Goal: Feedback & Contribution: Contribute content

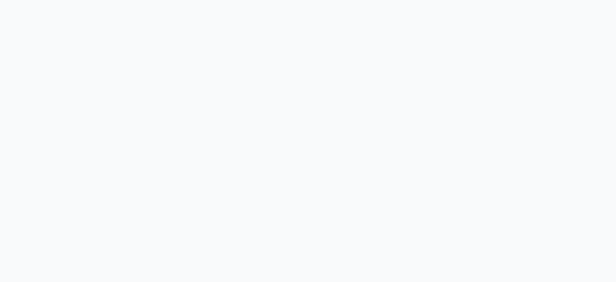
select select "null"
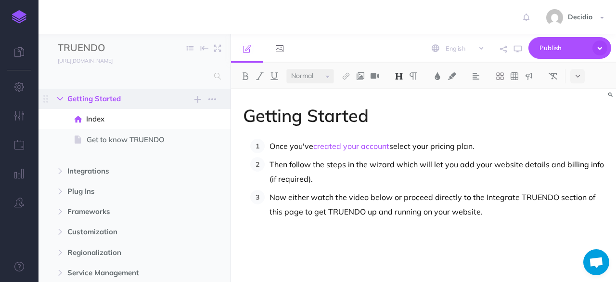
click at [63, 101] on icon "button" at bounding box center [60, 99] width 6 height 6
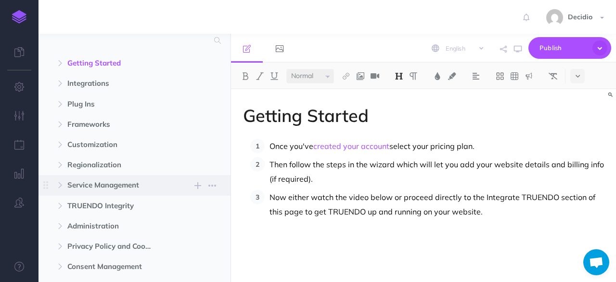
scroll to position [48, 0]
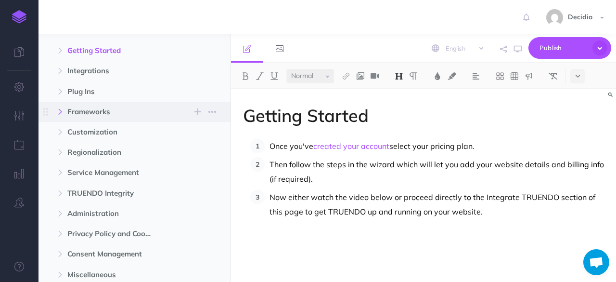
click at [66, 110] on button "button" at bounding box center [60, 112] width 17 height 12
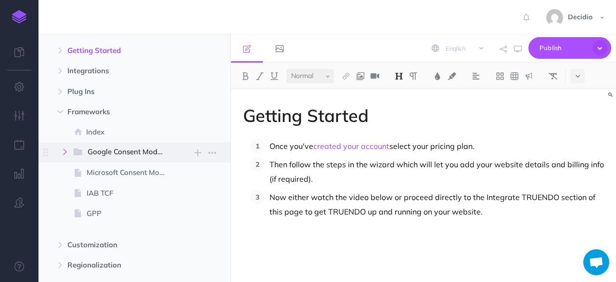
click at [67, 153] on icon "button" at bounding box center [65, 152] width 6 height 6
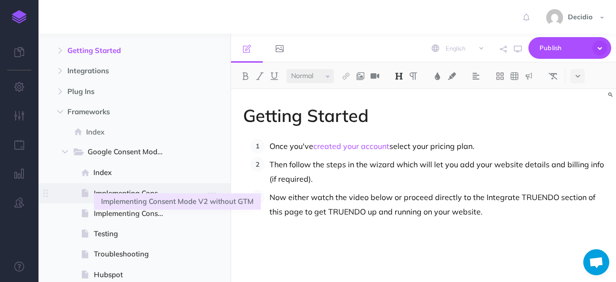
scroll to position [96, 0]
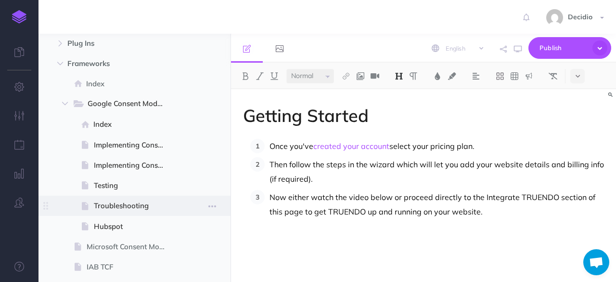
click at [111, 203] on span "Troubleshooting" at bounding box center [133, 206] width 79 height 12
select select "null"
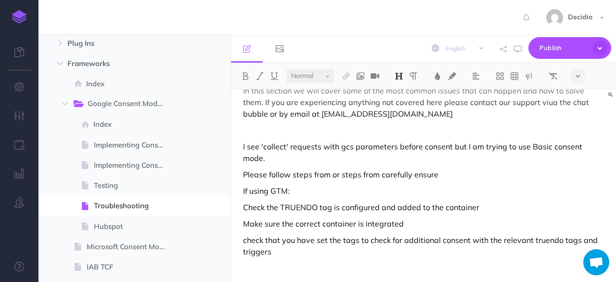
scroll to position [48, 0]
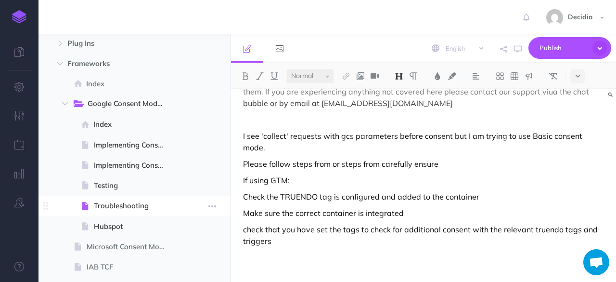
drag, startPoint x: 143, startPoint y: 210, endPoint x: 77, endPoint y: 197, distance: 67.2
click at [77, 197] on span at bounding box center [135, 206] width 192 height 20
click at [210, 203] on icon "button" at bounding box center [213, 206] width 8 height 12
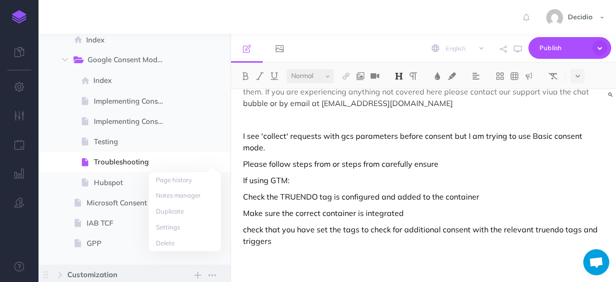
scroll to position [193, 0]
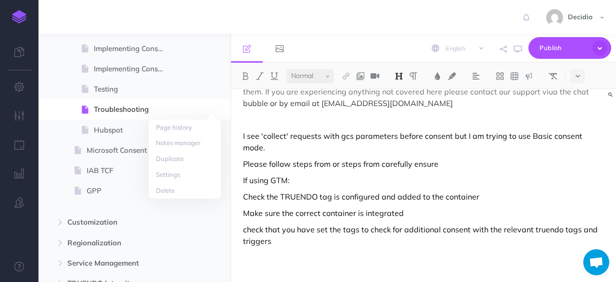
click at [450, 158] on p "Please follow steps from or steps from carefully ensure" at bounding box center [423, 164] width 361 height 12
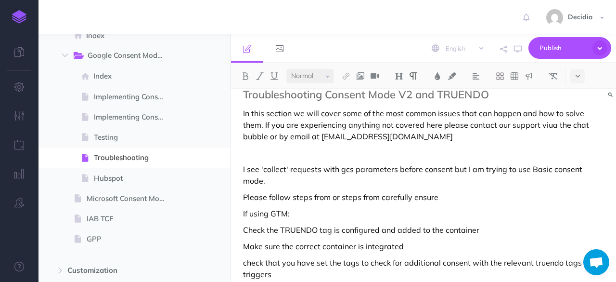
scroll to position [0, 0]
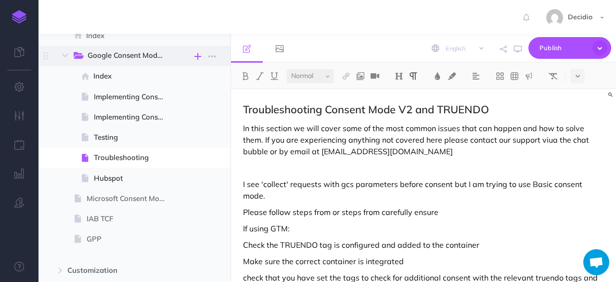
click at [200, 55] on icon "button" at bounding box center [198, 57] width 7 height 12
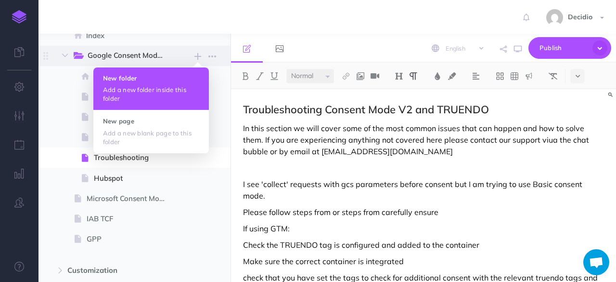
click at [149, 70] on button "New folder Add a new folder inside this folder" at bounding box center [151, 88] width 116 height 42
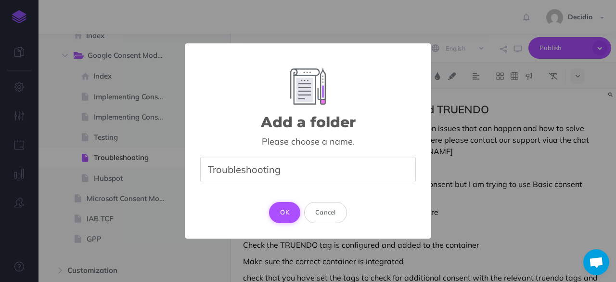
click at [281, 207] on button "OK" at bounding box center [284, 212] width 31 height 21
click at [280, 205] on button "OK" at bounding box center [284, 212] width 31 height 21
click at [280, 218] on button "OK" at bounding box center [284, 212] width 31 height 21
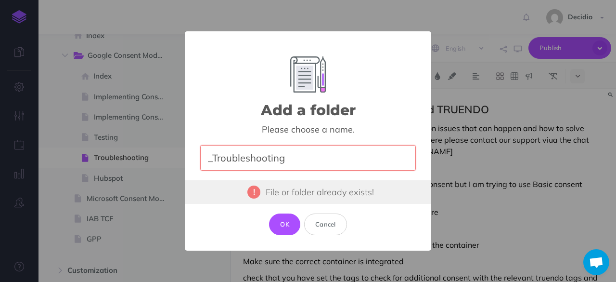
click at [216, 159] on input "_Troubleshooting" at bounding box center [308, 158] width 216 height 26
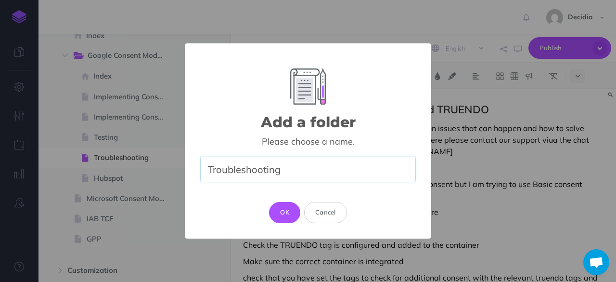
click at [318, 170] on input "Troubleshooting" at bounding box center [308, 170] width 216 height 26
type input "Troubleshooting_draft"
click at [288, 205] on button "OK" at bounding box center [284, 212] width 31 height 21
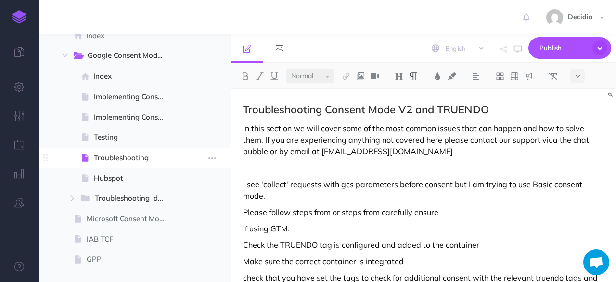
select select "null"
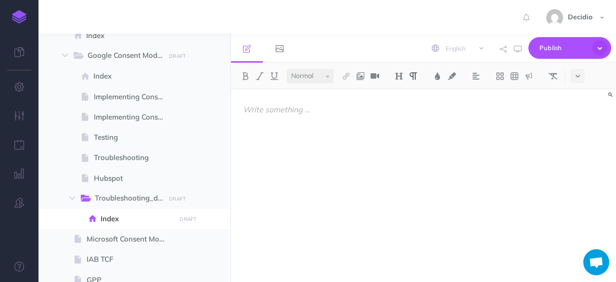
click at [353, 111] on p at bounding box center [423, 110] width 361 height 12
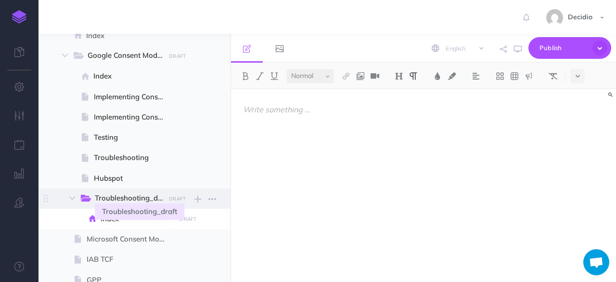
click at [127, 198] on span "Troubleshooting_draft" at bounding box center [134, 198] width 78 height 13
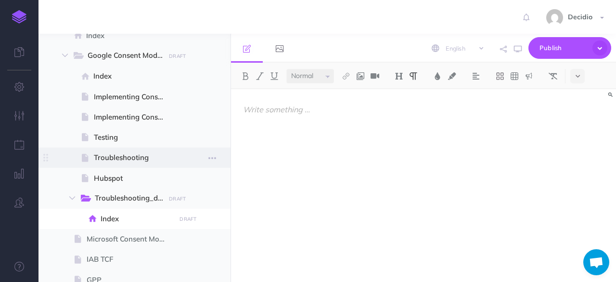
click at [134, 153] on span "Troubleshooting" at bounding box center [133, 158] width 79 height 12
select select "null"
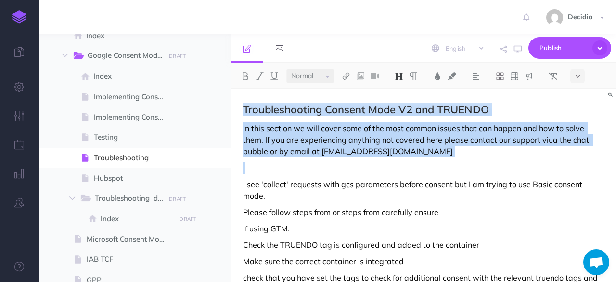
drag, startPoint x: 445, startPoint y: 158, endPoint x: 243, endPoint y: 112, distance: 207.0
click at [243, 112] on div "Troubleshooting Consent Mode V2 and TRUENDO In this section we will cover some …" at bounding box center [423, 234] width 385 height 290
copy div "Troubleshooting Consent Mode V2 and TRUENDO In this section we will cover some …"
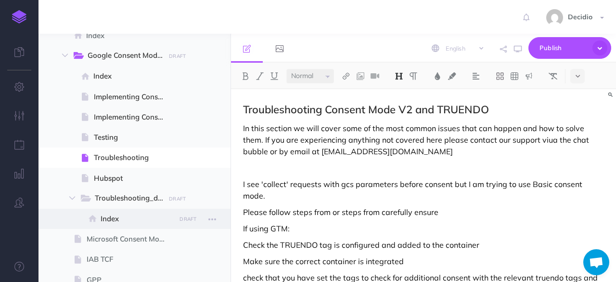
click at [124, 221] on span "Index" at bounding box center [137, 219] width 72 height 12
select select "null"
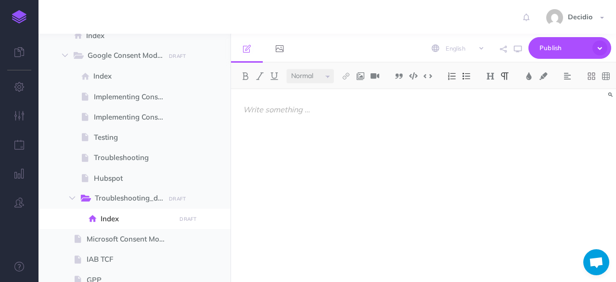
click at [327, 135] on div at bounding box center [423, 180] width 385 height 183
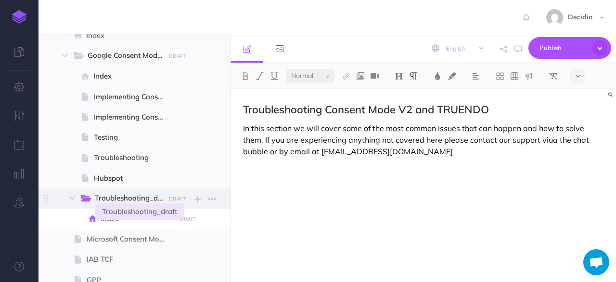
click at [134, 201] on span "Troubleshooting_draft" at bounding box center [134, 198] width 78 height 13
click at [203, 201] on button "button" at bounding box center [198, 198] width 12 height 13
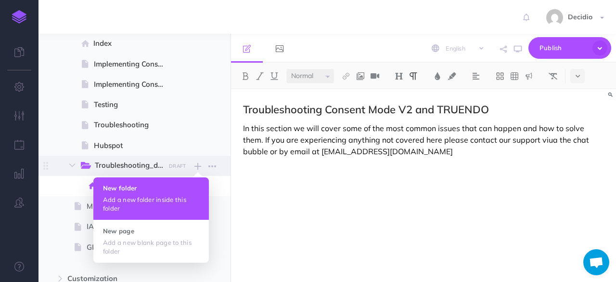
scroll to position [193, 0]
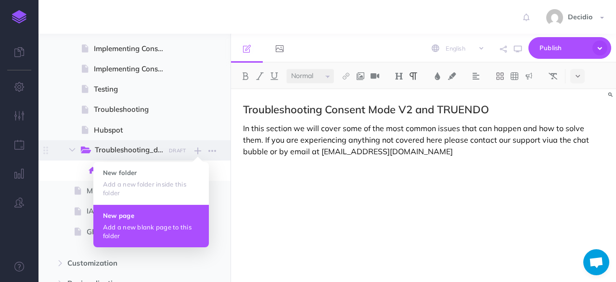
click at [140, 224] on p "Add a new blank page to this folder" at bounding box center [151, 230] width 96 height 17
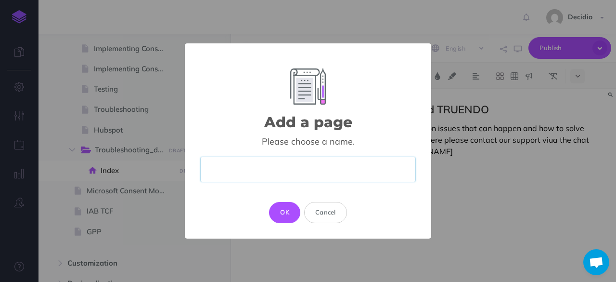
click at [260, 162] on input "text" at bounding box center [308, 170] width 216 height 26
paste input "Troubleshooting: Default Consent Signal Missing"
click at [284, 171] on input "Troubleshooting: Default Consent Signal Missing" at bounding box center [308, 170] width 216 height 26
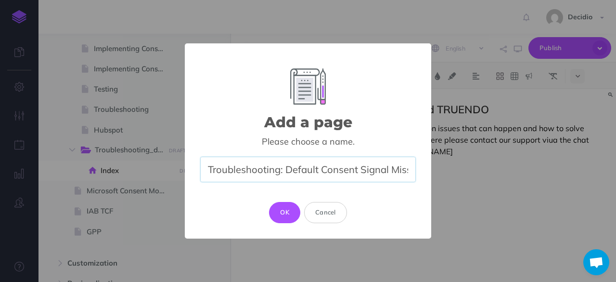
drag, startPoint x: 285, startPoint y: 171, endPoint x: 114, endPoint y: 165, distance: 171.6
click at [114, 165] on div "Add a page × Please choose a name. Troubleshooting: Default Consent Signal Miss…" at bounding box center [308, 141] width 616 height 282
type input "Default Consent Signal Missing"
click at [292, 210] on button "OK" at bounding box center [284, 212] width 31 height 21
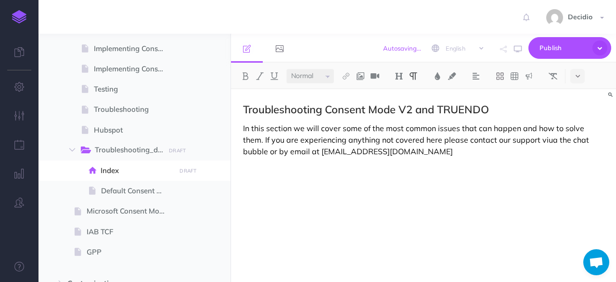
select select "null"
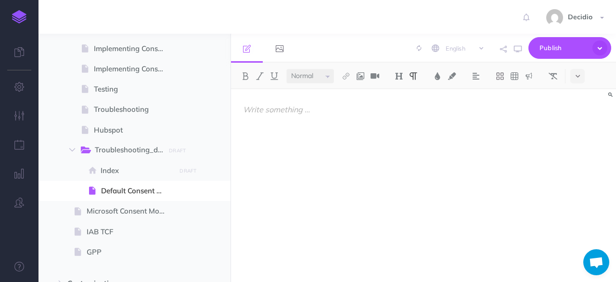
click at [327, 126] on div at bounding box center [423, 180] width 385 height 183
click at [355, 158] on div at bounding box center [423, 180] width 385 height 183
click at [373, 127] on div at bounding box center [423, 180] width 385 height 183
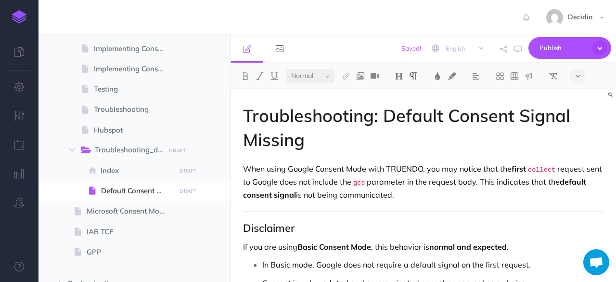
click at [331, 138] on h1 "Troubleshooting: Default Consent Signal Missing" at bounding box center [423, 128] width 361 height 48
drag, startPoint x: 447, startPoint y: 190, endPoint x: 512, endPoint y: 176, distance: 66.4
click at [449, 190] on p "When using Google Consent Mode with TRUENDO, you may notice that the first coll…" at bounding box center [423, 182] width 361 height 38
click at [536, 169] on code "collect" at bounding box center [541, 169] width 31 height 9
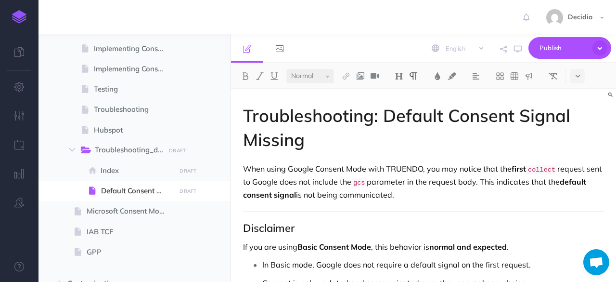
click at [534, 172] on code "collect" at bounding box center [541, 169] width 31 height 9
click at [391, 183] on p "When using Google Consent Mode with TRUENDO, you may notice that the first coll…" at bounding box center [423, 182] width 361 height 38
click at [362, 181] on p "When using Google Consent Mode with TRUENDO, you may notice that the first coll…" at bounding box center [423, 182] width 361 height 38
click at [387, 181] on p "When using Google Consent Mode with TRUENDO, you may notice that the first coll…" at bounding box center [423, 182] width 361 height 38
click at [458, 183] on p "When using Google Consent Mode with TRUENDO, you may notice that the first coll…" at bounding box center [423, 182] width 361 height 38
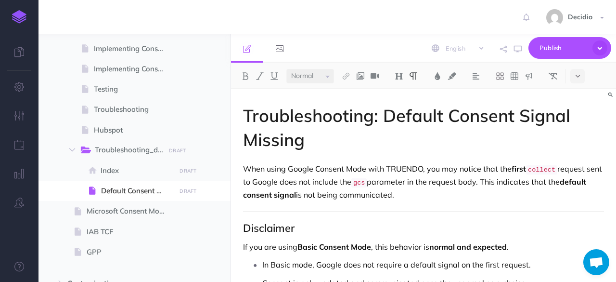
click at [514, 178] on p "When using Google Consent Mode with TRUENDO, you may notice that the first coll…" at bounding box center [423, 182] width 361 height 38
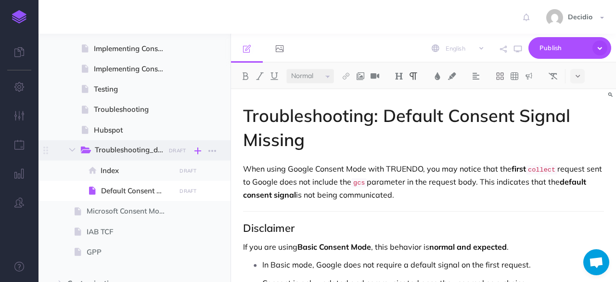
click at [200, 149] on icon "button" at bounding box center [198, 151] width 7 height 12
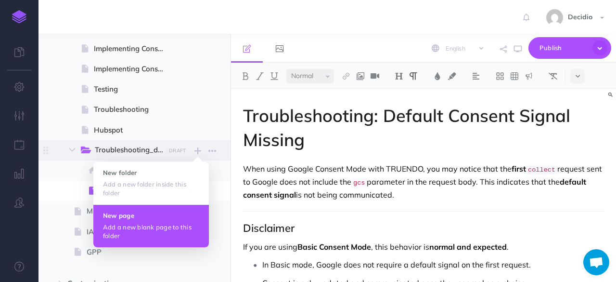
click at [147, 218] on h4 "New page" at bounding box center [151, 215] width 96 height 7
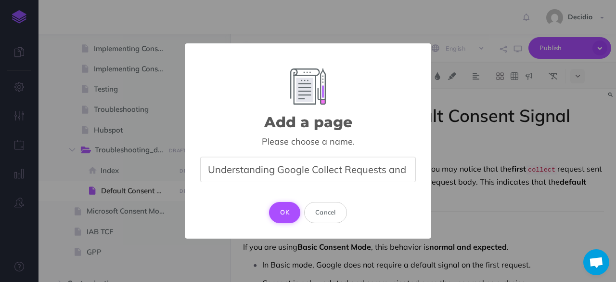
type input "Understanding Google Collect Requests and the gcs Parameter"
click at [285, 209] on button "OK" at bounding box center [284, 212] width 31 height 21
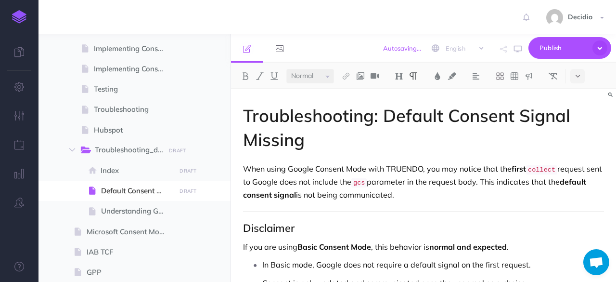
select select "null"
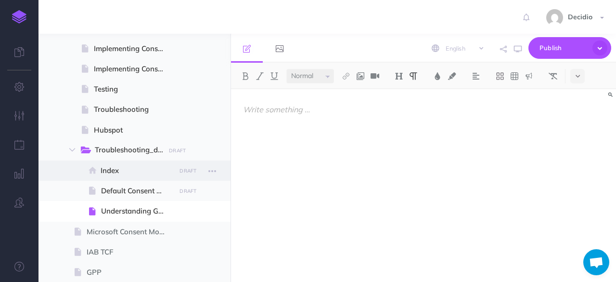
drag, startPoint x: 127, startPoint y: 209, endPoint x: 124, endPoint y: 170, distance: 40.1
click at [124, 170] on ul "Index DRAFT Publish these changes Nevermind Publish Page history Notes manager …" at bounding box center [150, 190] width 142 height 61
drag, startPoint x: 96, startPoint y: 207, endPoint x: 102, endPoint y: 207, distance: 6.3
click at [96, 207] on span at bounding box center [94, 211] width 14 height 12
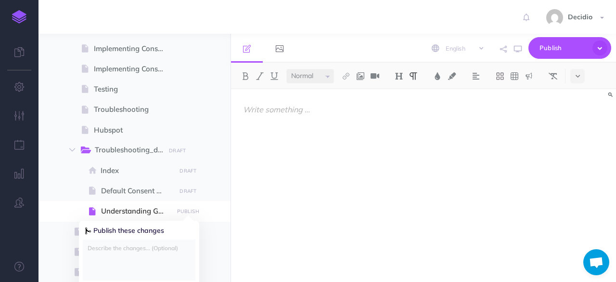
click at [365, 191] on div at bounding box center [423, 180] width 385 height 183
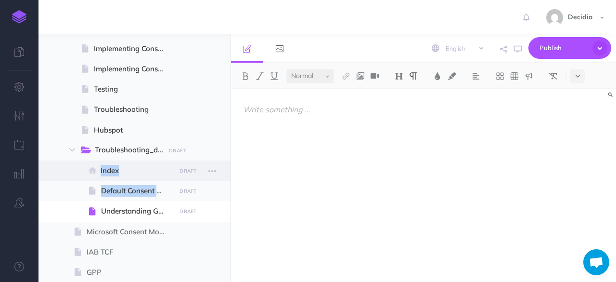
drag, startPoint x: 92, startPoint y: 209, endPoint x: 90, endPoint y: 163, distance: 46.3
click at [90, 163] on ul "Index DRAFT Publish these changes Nevermind Publish Page history Notes manager …" at bounding box center [150, 190] width 142 height 61
click at [208, 209] on button "button" at bounding box center [212, 211] width 17 height 13
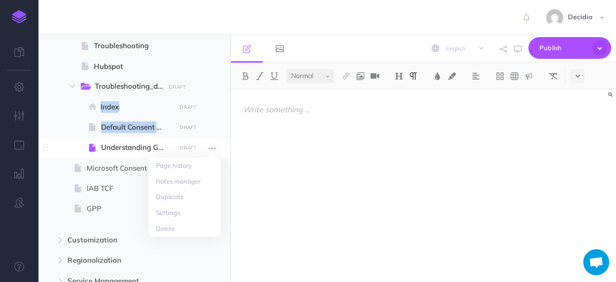
scroll to position [289, 0]
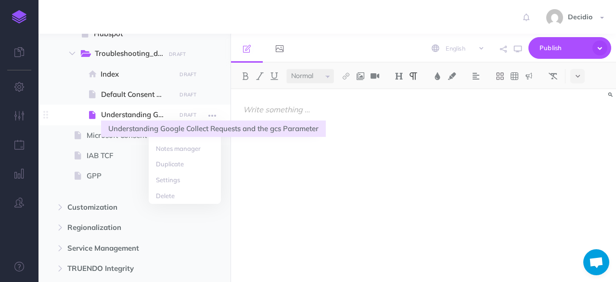
click at [101, 118] on span at bounding box center [94, 115] width 14 height 12
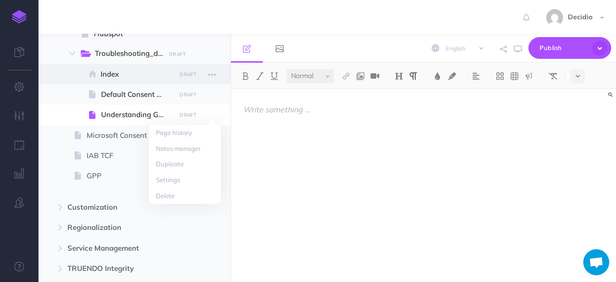
drag, startPoint x: 103, startPoint y: 118, endPoint x: 97, endPoint y: 78, distance: 39.4
drag, startPoint x: 97, startPoint y: 78, endPoint x: 81, endPoint y: 117, distance: 41.4
click at [81, 117] on span at bounding box center [135, 115] width 192 height 20
drag, startPoint x: 131, startPoint y: 92, endPoint x: 137, endPoint y: 68, distance: 24.8
click at [137, 68] on ul "Index DRAFT Publish these changes Nevermind Publish Page history Notes manager …" at bounding box center [150, 94] width 142 height 61
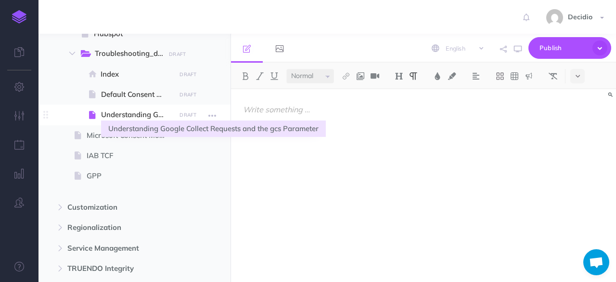
click at [138, 119] on span "Understanding Google Collect Requests and the gcs Parameter" at bounding box center [137, 115] width 72 height 12
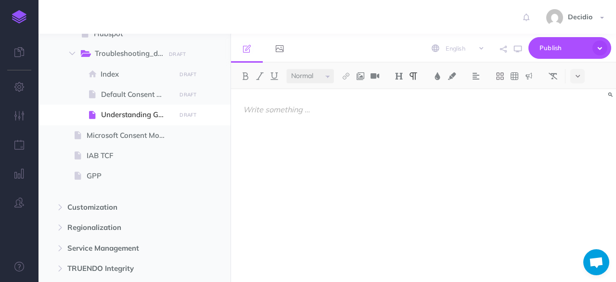
click at [383, 147] on div at bounding box center [423, 180] width 385 height 183
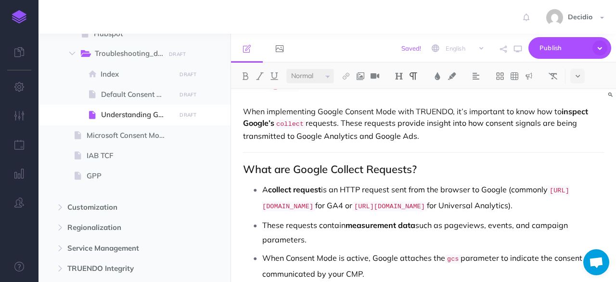
scroll to position [0, 0]
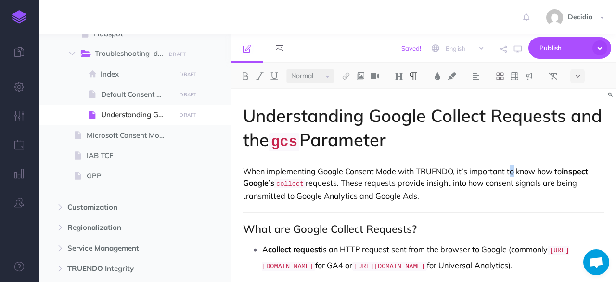
click at [511, 167] on p "When implementing Google Consent Mode with TRUENDO, it’s important to know how …" at bounding box center [423, 183] width 361 height 36
click at [490, 182] on p "When implementing Google Consent Mode with TRUENDO, it’s important to know how …" at bounding box center [423, 183] width 361 height 36
click at [449, 195] on p "When implementing Google Consent Mode with TRUENDO, it’s important to know how …" at bounding box center [423, 183] width 361 height 36
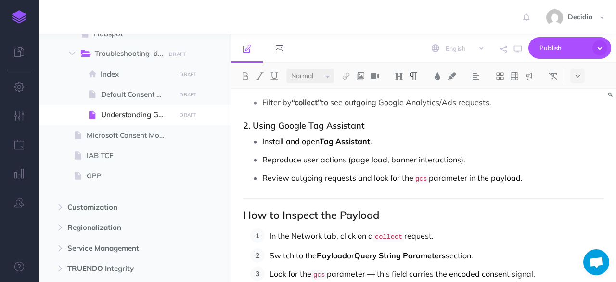
scroll to position [337, 0]
drag, startPoint x: 529, startPoint y: 191, endPoint x: 231, endPoint y: 134, distance: 303.5
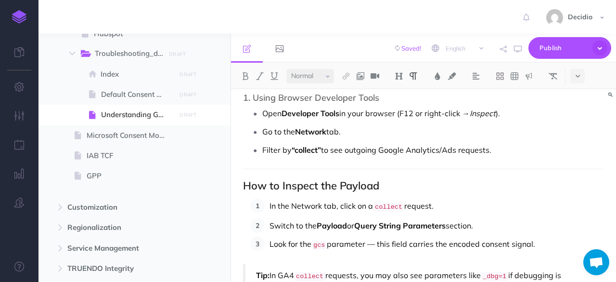
scroll to position [241, 0]
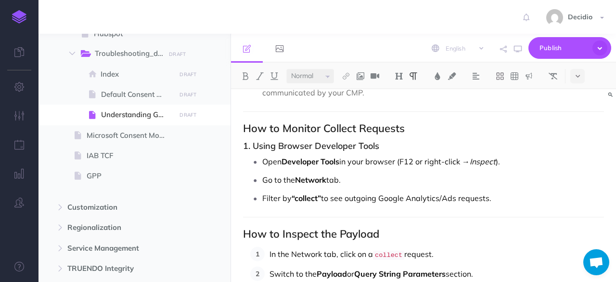
click at [435, 133] on h2 "How to Monitor Collect Requests" at bounding box center [423, 128] width 361 height 12
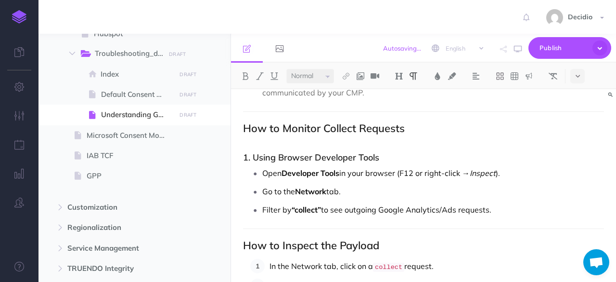
click at [441, 180] on p "Open Developer Tools in your browser (F12 or right-click → Inspect )." at bounding box center [433, 173] width 342 height 14
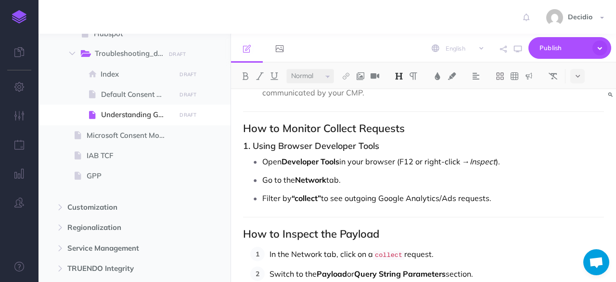
click at [255, 151] on h3 "1. Using Browser Developer Tools" at bounding box center [423, 146] width 361 height 10
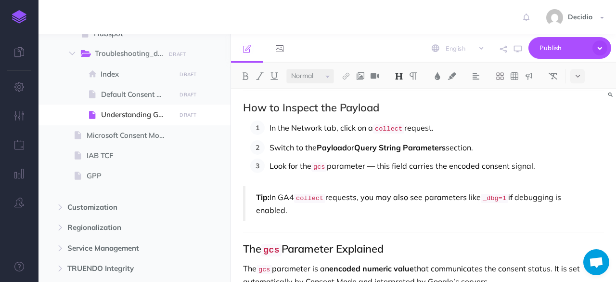
scroll to position [433, 0]
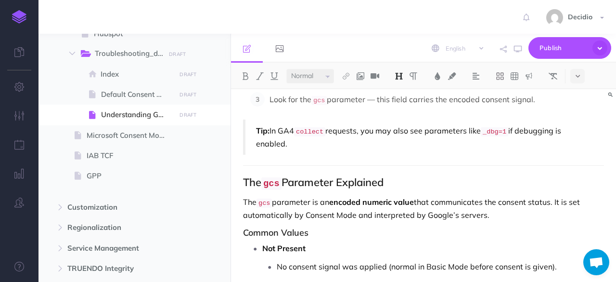
click at [341, 167] on div "Understanding Google Collect Requests and the gcs Parameter When implementing G…" at bounding box center [423, 193] width 385 height 1075
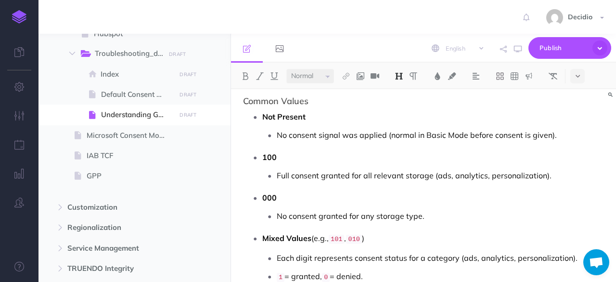
scroll to position [578, 0]
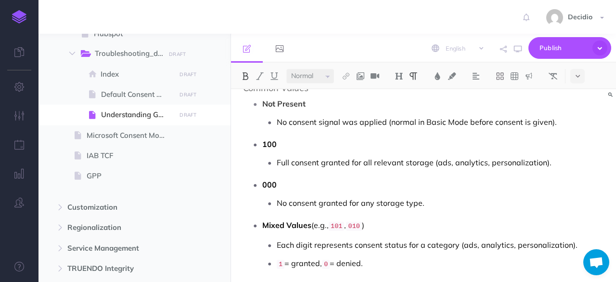
click at [296, 151] on p "100" at bounding box center [433, 144] width 342 height 14
click at [398, 190] on p "000" at bounding box center [433, 184] width 342 height 14
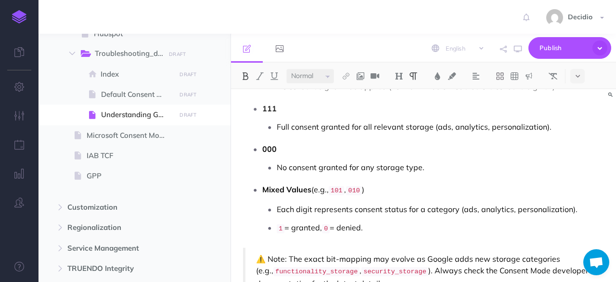
scroll to position [626, 0]
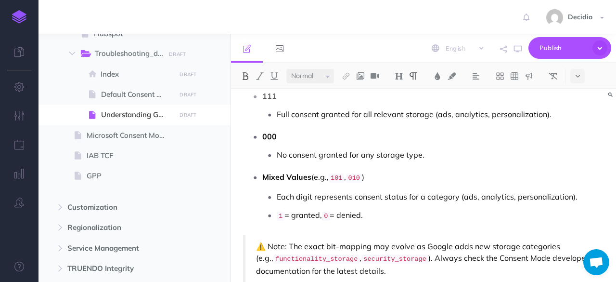
click at [354, 151] on li "000 No consent granted for any storage type." at bounding box center [433, 145] width 342 height 33
click at [304, 142] on p "000" at bounding box center [433, 136] width 342 height 14
click at [307, 141] on p "000" at bounding box center [433, 136] width 342 height 14
click at [470, 162] on p "No consent granted for any storage type." at bounding box center [440, 154] width 327 height 14
click at [431, 202] on p "Each digit represents consent status for a category (ads, analytics, personaliz…" at bounding box center [440, 196] width 327 height 14
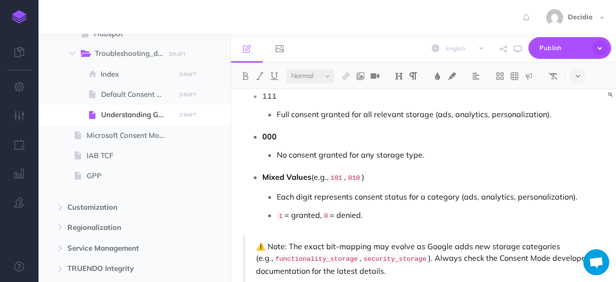
click at [359, 183] on code "010" at bounding box center [353, 177] width 15 height 9
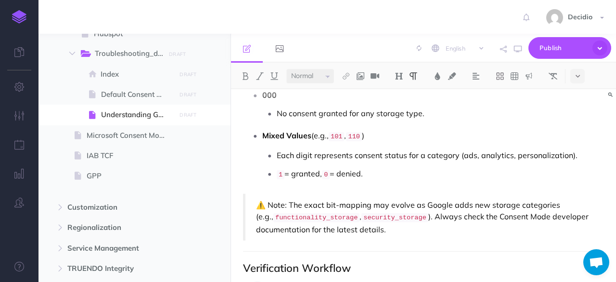
scroll to position [722, 0]
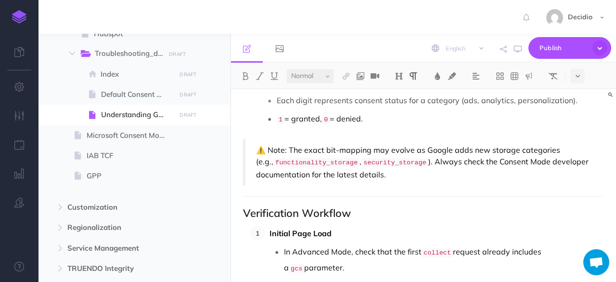
click at [480, 169] on p "⚠️ Note: The exact bit-mapping may evolve as Google adds new storage categories…" at bounding box center [425, 162] width 338 height 36
click at [510, 168] on p "⚠️ Note: The exact bit-mapping may evolve as Google adds new storage categories…" at bounding box center [425, 162] width 338 height 36
click at [579, 175] on p "⚠️ Note: The exact bit-mapping may evolve as Google adds new storage categories…" at bounding box center [425, 162] width 338 height 36
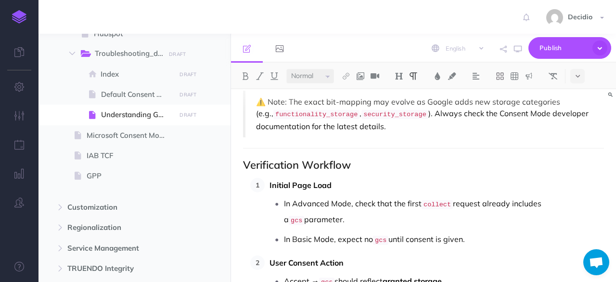
scroll to position [819, 0]
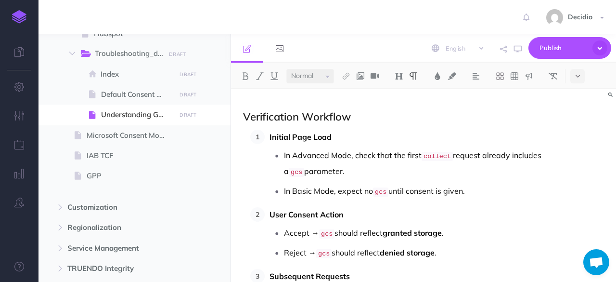
click at [345, 157] on p "In Advanced Mode, check that the first collect request already includes a gcs p…" at bounding box center [444, 164] width 320 height 32
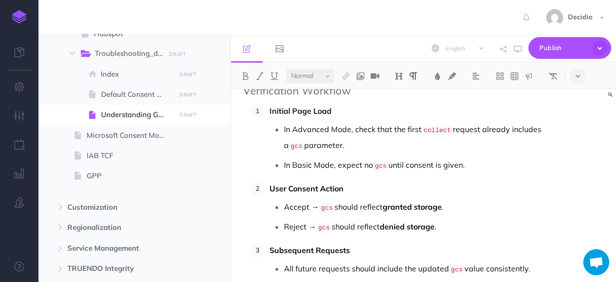
scroll to position [866, 0]
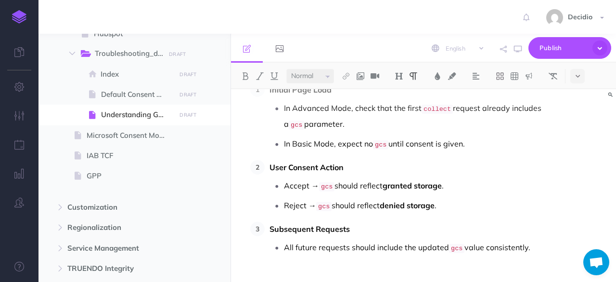
click at [441, 181] on strong "granted storage" at bounding box center [412, 186] width 59 height 10
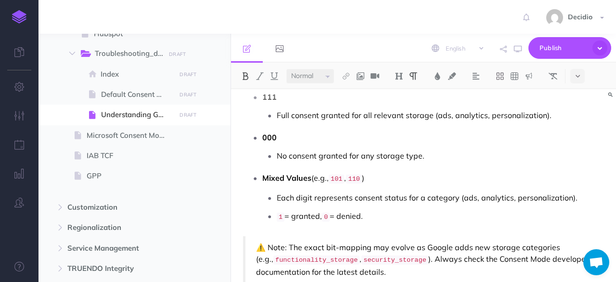
scroll to position [529, 0]
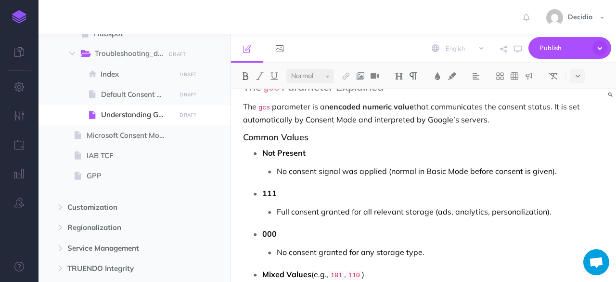
click at [263, 198] on strong "111" at bounding box center [269, 193] width 14 height 10
click at [264, 238] on strong "000" at bounding box center [269, 234] width 14 height 10
click at [273, 237] on strong "G000" at bounding box center [272, 234] width 20 height 10
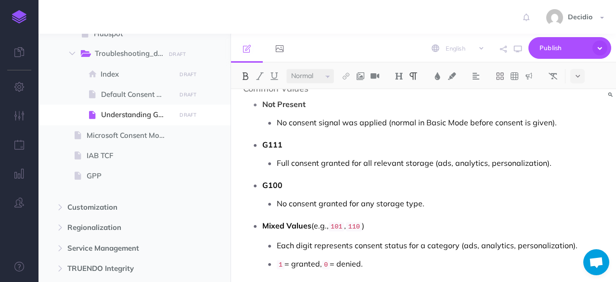
scroll to position [578, 0]
click at [295, 210] on p "No consent granted for any storage type." at bounding box center [440, 203] width 327 height 14
click at [377, 210] on p "No consent granted for any storage type." at bounding box center [440, 203] width 327 height 14
click at [467, 208] on p "No consent granted for any additonal storage type." at bounding box center [440, 203] width 327 height 14
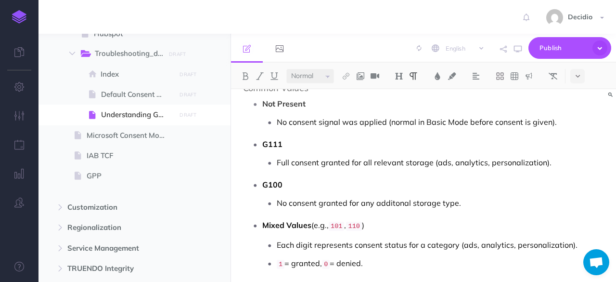
click at [0, 0] on span "additional" at bounding box center [0, 0] width 0 height 0
click at [326, 209] on p "No consent granted for any additional storage type." at bounding box center [440, 203] width 327 height 14
drag, startPoint x: 364, startPoint y: 210, endPoint x: 442, endPoint y: 210, distance: 78.0
click at [369, 210] on p "No consent granted for any additional storage type." at bounding box center [440, 203] width 327 height 14
click at [452, 210] on p "No consent granted for any additional storage type." at bounding box center [440, 203] width 327 height 14
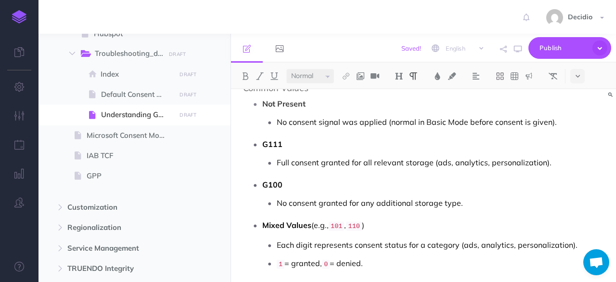
scroll to position [530, 0]
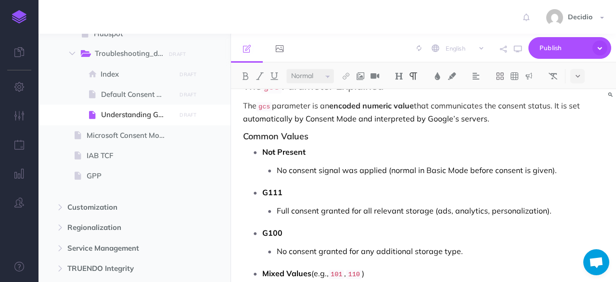
click at [399, 194] on p "G111" at bounding box center [433, 192] width 342 height 14
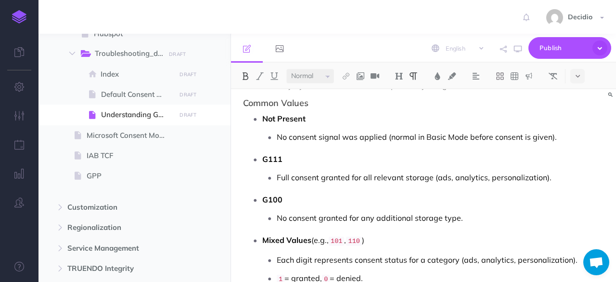
scroll to position [578, 0]
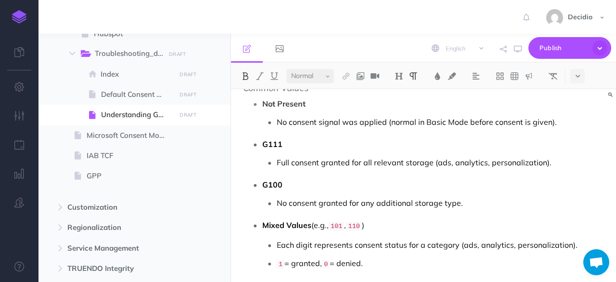
click at [349, 210] on p "No consent granted for any additional storage type." at bounding box center [440, 203] width 327 height 14
click at [388, 208] on p "No consent granted for any additional storage type." at bounding box center [440, 203] width 327 height 14
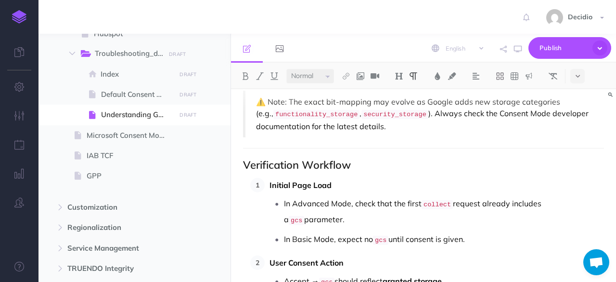
scroll to position [819, 0]
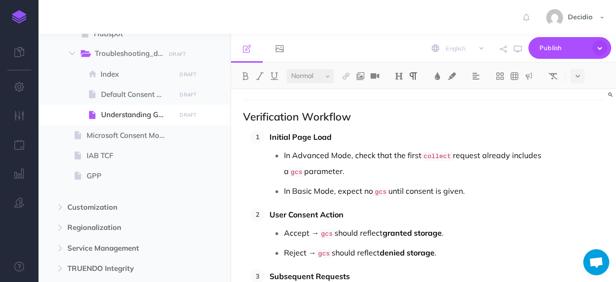
click at [377, 187] on code "gcs" at bounding box center [380, 191] width 15 height 9
click at [0, 0] on div "and" at bounding box center [0, 0] width 0 height 0
click at [437, 207] on p "User Consent Action" at bounding box center [437, 214] width 335 height 14
click at [460, 192] on ol "Initial Page Load In Advanced Mode, check that the first collect request alread…" at bounding box center [427, 216] width 354 height 173
click at [501, 187] on ol "Initial Page Load In Advanced Mode, check that the first collect request alread…" at bounding box center [427, 216] width 354 height 173
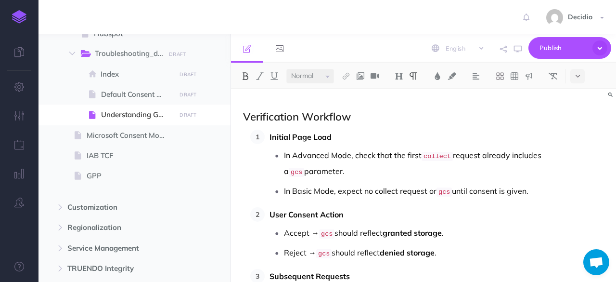
click at [0, 0] on span "Remove" at bounding box center [0, 0] width 0 height 0
drag, startPoint x: 450, startPoint y: 157, endPoint x: 424, endPoint y: 159, distance: 26.2
click at [424, 159] on code "collect" at bounding box center [437, 156] width 31 height 9
copy code "collect"
click at [384, 183] on p "In Basic Mode, expect no collect request and gcs until consent is given." at bounding box center [444, 191] width 320 height 16
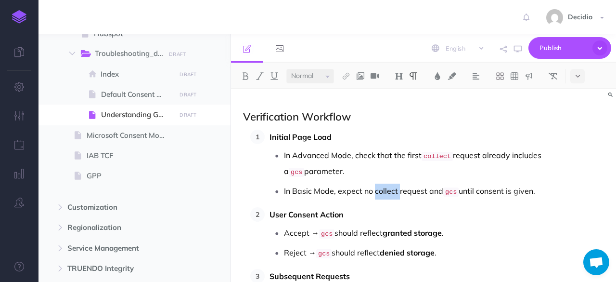
click at [384, 183] on p "In Basic Mode, expect no collect request and gcs until consent is given." at bounding box center [444, 191] width 320 height 16
click at [468, 207] on p "User Consent Action" at bounding box center [437, 214] width 335 height 14
click at [404, 183] on p "In Basic Mode, expect no collect request and gcs until consent is given." at bounding box center [444, 191] width 320 height 16
copy p
click at [441, 192] on ol "Initial Page Load In Advanced Mode, check that the first collect request alread…" at bounding box center [427, 216] width 354 height 173
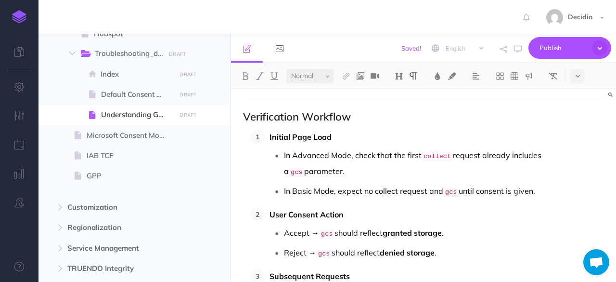
click at [398, 183] on p "In Basic Mode, expect no collect request and gcs until consent is given." at bounding box center [444, 191] width 320 height 16
click at [434, 160] on code "collect" at bounding box center [437, 156] width 31 height 9
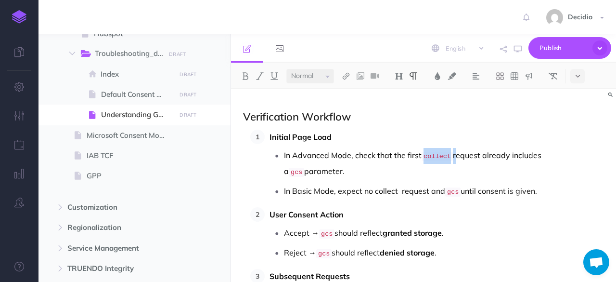
copy p "collect"
click at [382, 183] on p "In Basic Mode, expect no collect request and gcs until consent is given." at bounding box center [444, 191] width 320 height 16
drag, startPoint x: 446, startPoint y: 181, endPoint x: 440, endPoint y: 280, distance: 99.4
click at [445, 183] on html "Toggle Navigation Decidio Settings Account Settings Teams Create Team Support D…" at bounding box center [308, 141] width 616 height 282
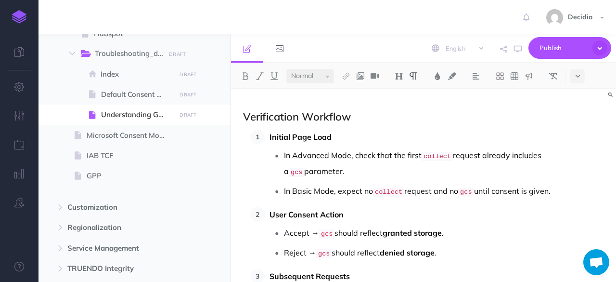
click at [471, 207] on p "User Consent Action" at bounding box center [437, 214] width 335 height 14
click at [556, 183] on p "In Basic Mode, expect no collect request and no gcs until consent is given." at bounding box center [444, 191] width 320 height 16
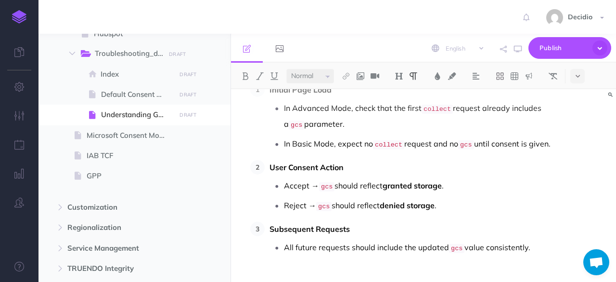
click at [369, 178] on p "Accept → gcs should reflect granted storage ." at bounding box center [444, 186] width 320 height 16
click at [430, 240] on p "All future requests should include the updated gcs value consistently." at bounding box center [444, 248] width 320 height 16
click at [519, 240] on p "All future requests should include the updated gcs value consistently." at bounding box center [444, 248] width 320 height 16
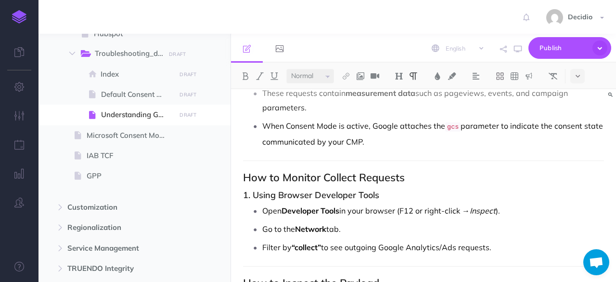
scroll to position [0, 0]
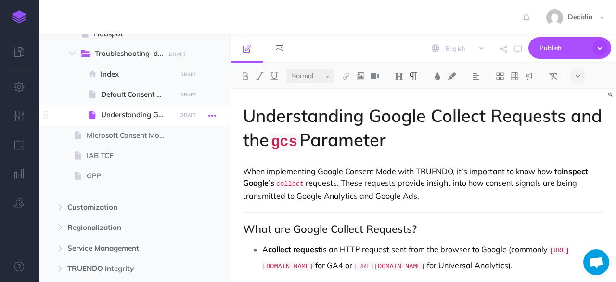
click at [216, 112] on icon "button" at bounding box center [213, 116] width 8 height 12
drag, startPoint x: 416, startPoint y: 140, endPoint x: 234, endPoint y: 102, distance: 186.5
click at [482, 139] on h1 "Understanding Google Collect Requests and the gcs Parameter" at bounding box center [423, 129] width 361 height 51
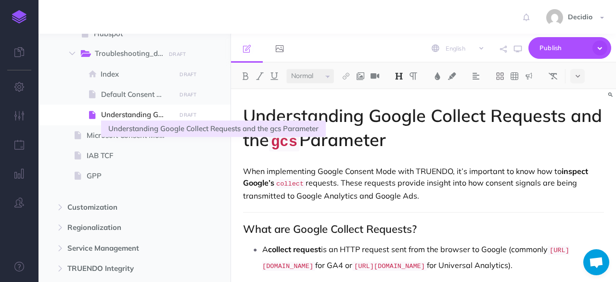
drag, startPoint x: 127, startPoint y: 110, endPoint x: 469, endPoint y: 121, distance: 342.1
click at [469, 121] on h1 "Understanding Google Collect Requests and the gcs Parameter" at bounding box center [423, 129] width 361 height 51
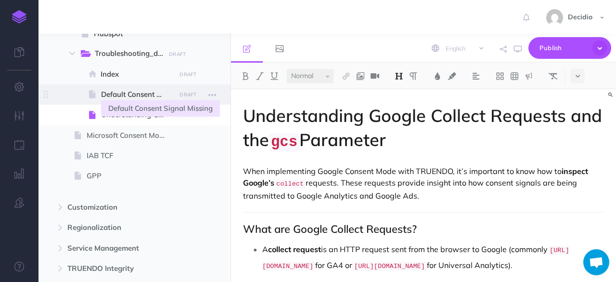
click at [159, 98] on span "Default Consent Signal Missing" at bounding box center [137, 95] width 72 height 12
select select "null"
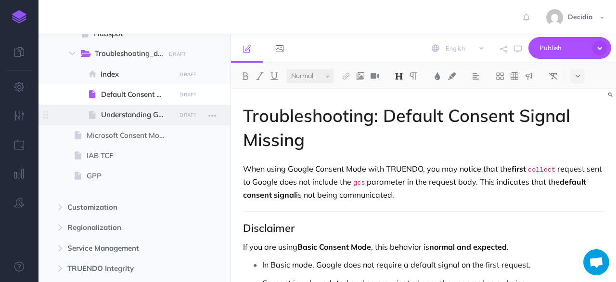
click at [139, 121] on span at bounding box center [135, 115] width 192 height 20
select select "null"
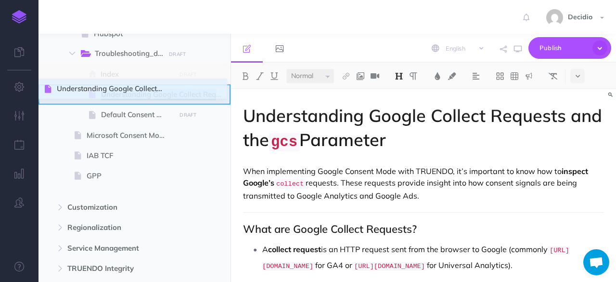
drag, startPoint x: 43, startPoint y: 113, endPoint x: 45, endPoint y: 87, distance: 26.1
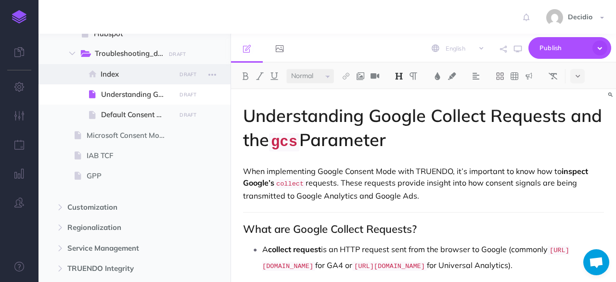
click at [128, 79] on span "Index" at bounding box center [137, 74] width 72 height 12
select select "null"
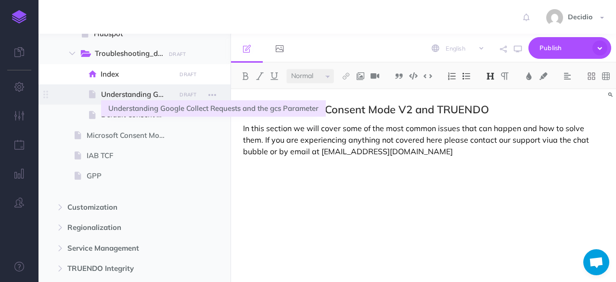
click at [130, 91] on span "Understanding Google Collect Requests and the gcs Parameter" at bounding box center [137, 95] width 72 height 12
select select "null"
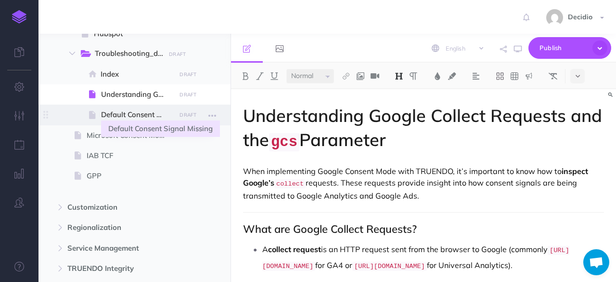
click at [140, 116] on span "Default Consent Signal Missing" at bounding box center [137, 115] width 72 height 12
select select "null"
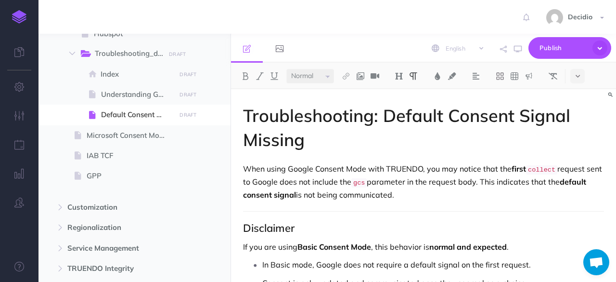
click at [496, 194] on p "When using Google Consent Mode with TRUENDO, you may notice that the first coll…" at bounding box center [423, 182] width 361 height 38
drag, startPoint x: 590, startPoint y: 168, endPoint x: 530, endPoint y: 165, distance: 60.7
click at [530, 165] on p "When using Google Consent Mode with TRUENDO, you may notice that the first coll…" at bounding box center [423, 182] width 361 height 38
copy p "collect request"
click at [516, 191] on p "When using Google Consent Mode with TRUENDO, you may notice that the first coll…" at bounding box center [423, 182] width 361 height 38
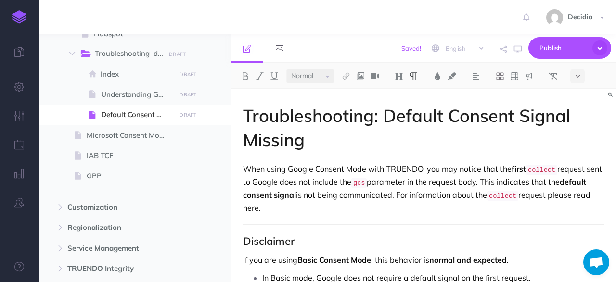
click at [420, 203] on p "When using Google Consent Mode with TRUENDO, you may notice that the first coll…" at bounding box center [423, 188] width 361 height 51
click at [0, 0] on qb-div "Add a comma request ," at bounding box center [0, 0] width 0 height 0
click at [257, 204] on p "When using Google Consent Mode with TRUENDO, you may notice that the first coll…" at bounding box center [423, 188] width 361 height 51
click at [244, 205] on p "When using Google Consent Mode with TRUENDO, you may notice that the first coll…" at bounding box center [423, 188] width 361 height 51
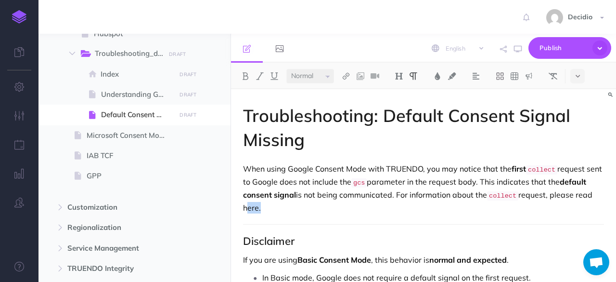
click at [244, 205] on p "When using Google Consent Mode with TRUENDO, you may notice that the first coll…" at bounding box center [423, 188] width 361 height 51
click at [344, 77] on img at bounding box center [346, 76] width 9 height 8
click at [349, 108] on icon at bounding box center [346, 107] width 8 height 7
select select
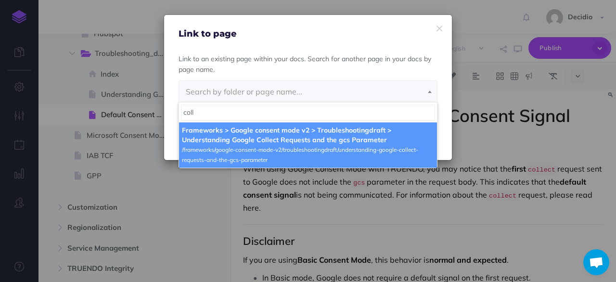
type input "coll"
select select "5KB-7ZUR-DMO-UNB"
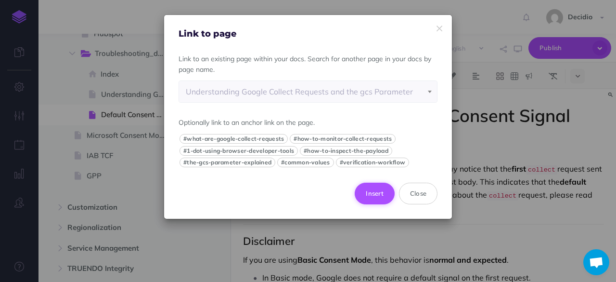
click at [377, 192] on button "Insert" at bounding box center [375, 193] width 40 height 21
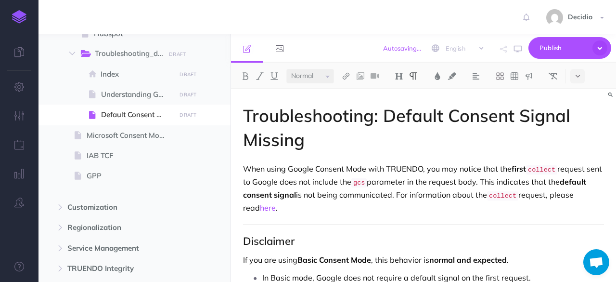
click at [286, 206] on p "When using Google Consent Mode with TRUENDO, you may notice that the first coll…" at bounding box center [423, 188] width 361 height 51
click at [290, 205] on p "When using Google Consent Mode with TRUENDO, you may notice that the first coll…" at bounding box center [423, 188] width 361 height 51
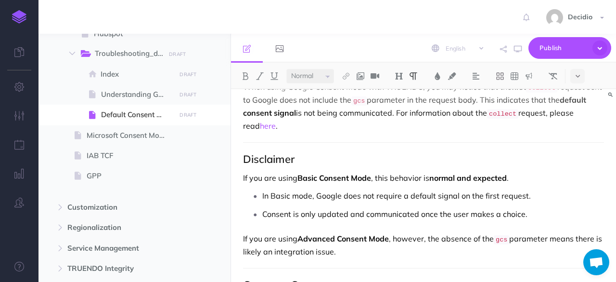
scroll to position [96, 0]
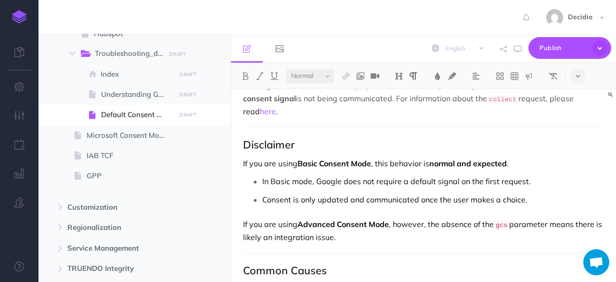
click at [433, 183] on p "In Basic mode, Google does not require a default signal on the first request." at bounding box center [433, 181] width 342 height 14
click at [377, 182] on p "In Basic mode, Google does not require a default signal on the first request." at bounding box center [433, 181] width 342 height 14
click at [471, 178] on p "In Basic mode, Google does not require a default signal on the first request." at bounding box center [433, 181] width 342 height 14
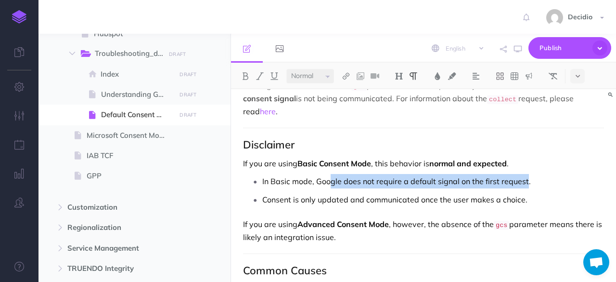
drag, startPoint x: 526, startPoint y: 181, endPoint x: 331, endPoint y: 175, distance: 195.6
click at [331, 175] on p "In Basic mode, Google does not require a default signal on the first request." at bounding box center [433, 181] width 342 height 14
click at [334, 178] on p "In Basic mode, Google does not require a default signal on the first request." at bounding box center [433, 181] width 342 height 14
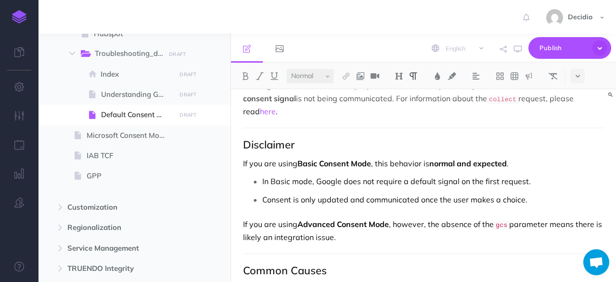
click at [327, 180] on p "In Basic mode, Google does not require a default signal on the first request." at bounding box center [433, 181] width 342 height 14
click at [372, 178] on p "In Basic mode, Google does not require a default signal on the first request." at bounding box center [433, 181] width 342 height 14
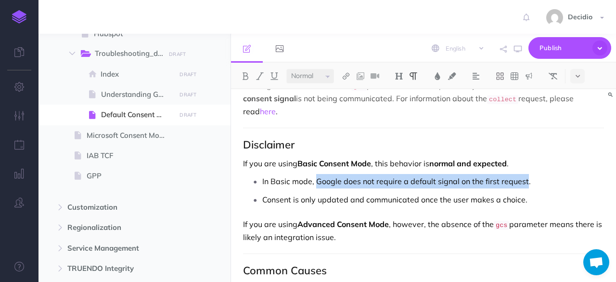
drag, startPoint x: 527, startPoint y: 177, endPoint x: 317, endPoint y: 181, distance: 209.5
click at [317, 181] on p "In Basic mode, Google does not require a default signal on the first request." at bounding box center [433, 181] width 342 height 14
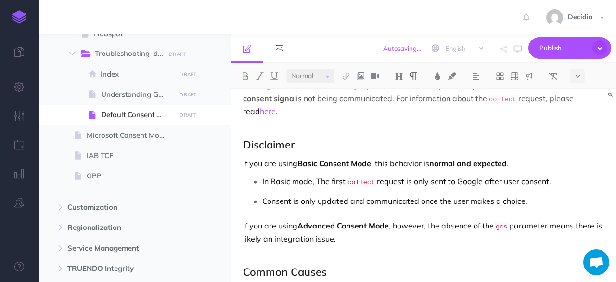
click at [479, 180] on p "In Basic mode, The first collect request is only sent to Google after user cons…" at bounding box center [433, 182] width 342 height 16
click at [503, 176] on p "In Basic mode, The first collect request is only sent to Google after user cons…" at bounding box center [433, 182] width 342 height 16
click at [492, 177] on p "In Basic mode, The first collect request is only sent to Google after user cons…" at bounding box center [433, 182] width 342 height 16
click at [491, 177] on p "In Basic mode, The first collect request is only sent to Google after user cons…" at bounding box center [433, 182] width 342 height 16
click at [478, 184] on p "In Basic mode, The first collect request is only sent to Google after user cons…" at bounding box center [433, 182] width 342 height 16
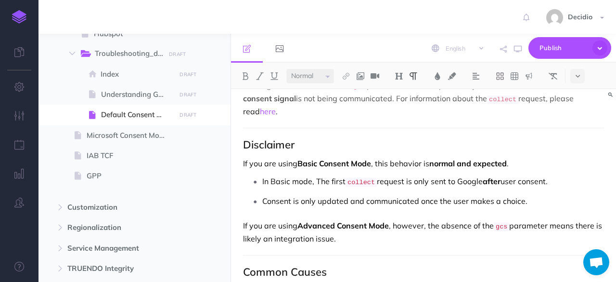
click at [465, 188] on ul "In Basic mode, The first collect request is only sent to Google after user cons…" at bounding box center [426, 191] width 356 height 34
click at [558, 199] on p "Consent is only updated and communicated once the user makes a choice." at bounding box center [433, 201] width 342 height 14
click at [341, 199] on p "Consent is only updated and communicated once the user makes a choice." at bounding box center [433, 201] width 342 height 14
click at [298, 198] on p "Consent is only updated and communicated once the user makes a choice." at bounding box center [433, 201] width 342 height 14
click at [471, 197] on p "Consent is only updated and communicated once the user makes a choice." at bounding box center [433, 201] width 342 height 14
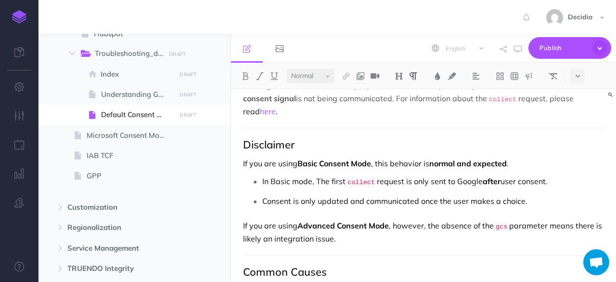
click at [526, 189] on ul "In Basic mode, The first collect request is only sent to Google after user cons…" at bounding box center [426, 191] width 356 height 34
click at [0, 0] on qb-div "Correct the capitalization the" at bounding box center [0, 0] width 0 height 0
click at [446, 183] on p "In Basic mode, the first collect request is only sent to Google after user cons…" at bounding box center [433, 182] width 342 height 16
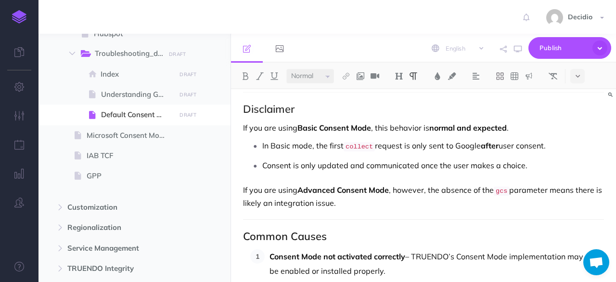
scroll to position [144, 0]
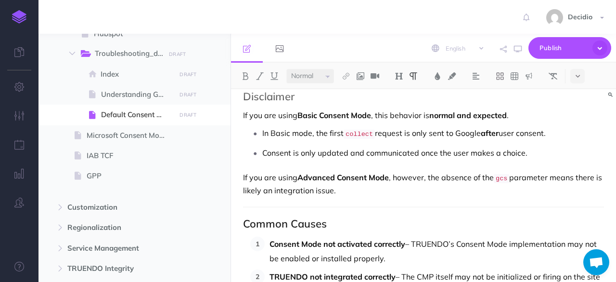
click at [447, 182] on p "If you are using Advanced Consent Mode , however, the absence of the gcs parame…" at bounding box center [423, 183] width 361 height 25
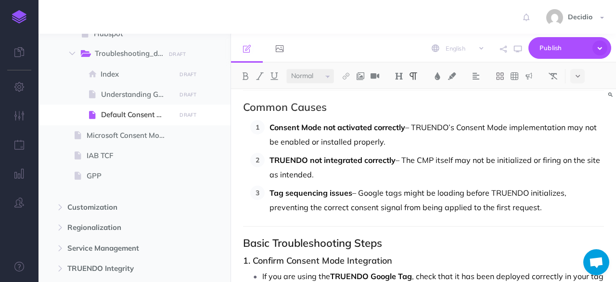
scroll to position [241, 0]
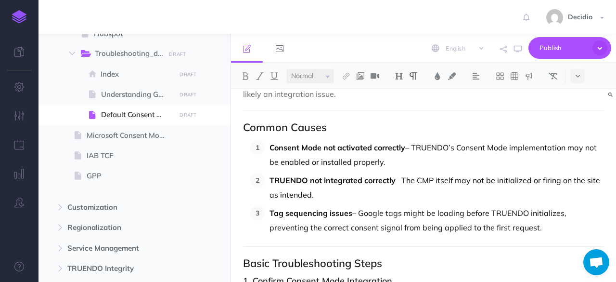
click at [0, 0] on span "—TRUENDO’s" at bounding box center [0, 0] width 0 height 0
click at [447, 167] on ol "Consent Mode not activated correctly – TRUENDO’s Consent Mode implementation ma…" at bounding box center [427, 187] width 354 height 94
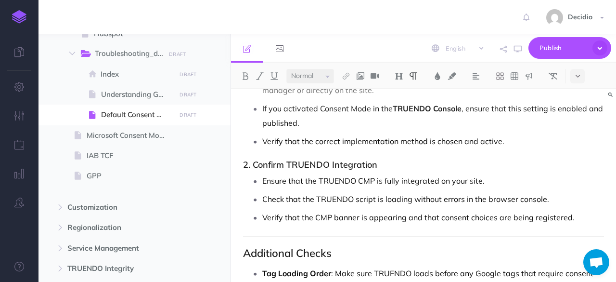
scroll to position [482, 0]
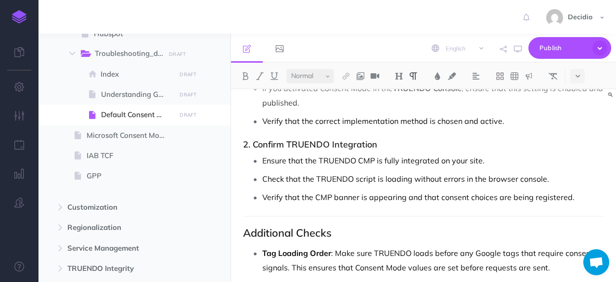
click at [546, 177] on p "Check that the TRUENDO script is loading without errors in the browser console." at bounding box center [433, 178] width 342 height 14
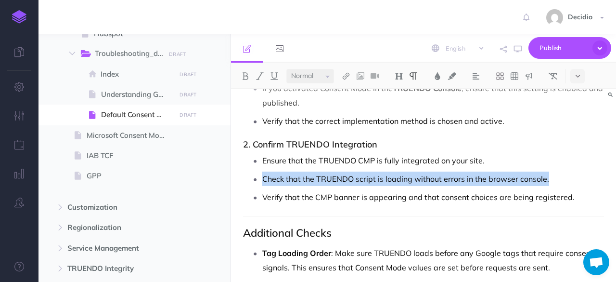
drag, startPoint x: 437, startPoint y: 171, endPoint x: 252, endPoint y: 174, distance: 185.0
click at [262, 174] on li "Check that the TRUENDO script is loading without errors in the browser console." at bounding box center [433, 178] width 342 height 14
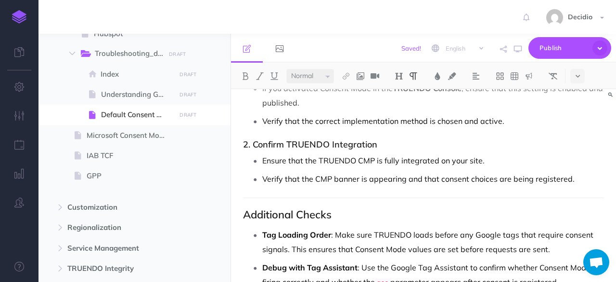
click at [484, 172] on p "Verify that the CMP banner is appearing and that consent choices are being regi…" at bounding box center [433, 178] width 342 height 14
click at [553, 171] on p "Verify that the CMP banner is appearing and that consent choices are being regi…" at bounding box center [433, 178] width 342 height 14
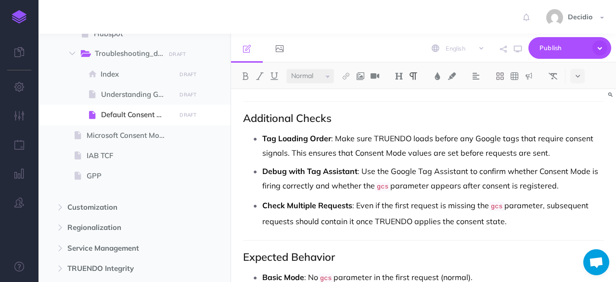
click at [389, 183] on code "gcs" at bounding box center [382, 186] width 15 height 9
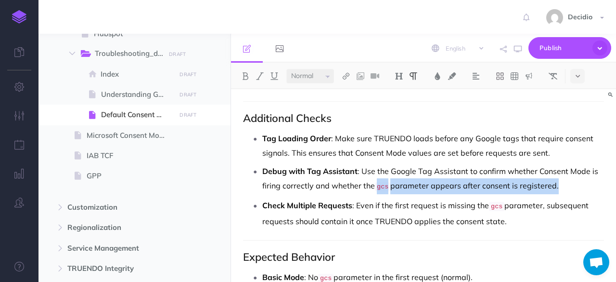
drag, startPoint x: 555, startPoint y: 181, endPoint x: 379, endPoint y: 177, distance: 176.3
click at [379, 177] on p "Debug with Tag Assistant : Use the Google Tag Assistant to confirm whether Cons…" at bounding box center [433, 179] width 342 height 30
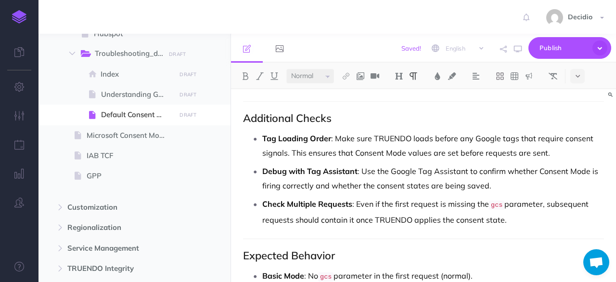
click at [415, 181] on p "Debug with Tag Assistant : Use the Google Tag Assistant to confirm whether Cons…" at bounding box center [433, 178] width 342 height 29
click at [380, 191] on ul "Tag Loading Order : Make sure TRUENDO loads before any Google tags that require…" at bounding box center [426, 179] width 356 height 96
click at [509, 178] on p "Debug with Tag Assistant : Use the Google Tag Assistant to confirm whether Cons…" at bounding box center [433, 178] width 342 height 29
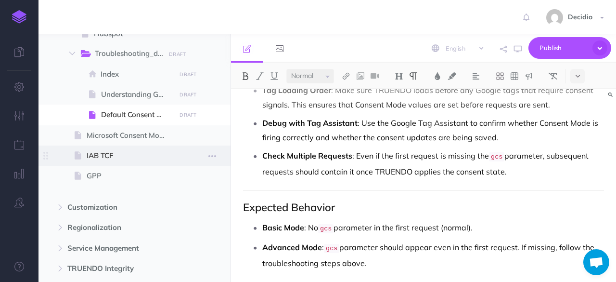
drag, startPoint x: 524, startPoint y: 170, endPoint x: 170, endPoint y: 154, distance: 353.8
click at [170, 154] on div "TRUENDO Collapse all Expand all Expand to root folders [URL][DOMAIN_NAME] Getti…" at bounding box center [328, 158] width 578 height 248
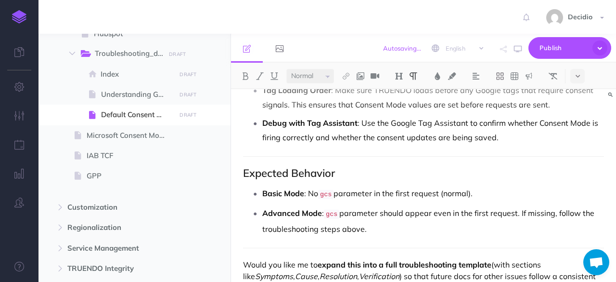
click at [329, 167] on h2 "Expected Behavior" at bounding box center [423, 173] width 361 height 12
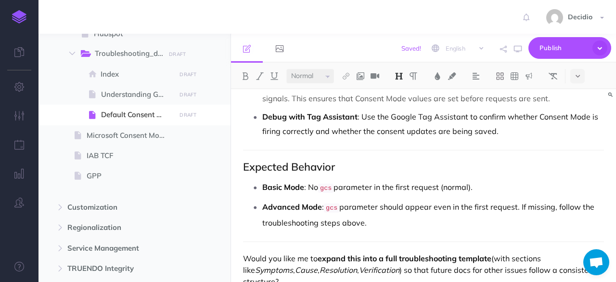
scroll to position [639, 0]
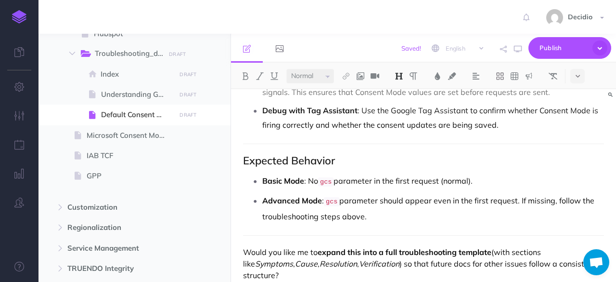
click at [339, 173] on p "Basic Mode : No gcs parameter in the first request (normal)." at bounding box center [433, 181] width 342 height 16
click at [322, 177] on code "gcs" at bounding box center [325, 181] width 15 height 9
click at [500, 175] on p "Basic Mode : No collect request or gcs parameter in the first request (normal)." at bounding box center [433, 181] width 342 height 16
click at [0, 0] on span "Correct the spelling error" at bounding box center [0, 0] width 0 height 0
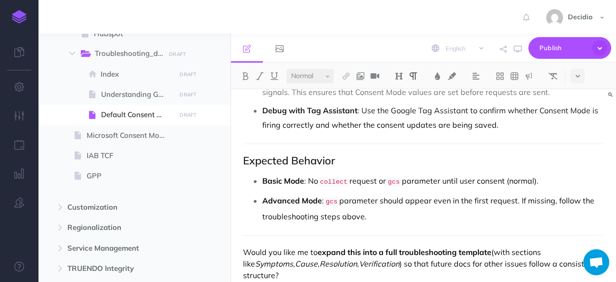
click at [519, 201] on p "Advanced Mode : gcs parameter should appear even in the first request. If missi…" at bounding box center [433, 208] width 342 height 30
drag, startPoint x: 388, startPoint y: 210, endPoint x: 521, endPoint y: 196, distance: 133.7
click at [521, 196] on p "Advanced Mode : gcs parameter should appear even in the first request. If missi…" at bounding box center [433, 208] width 342 height 30
click at [430, 209] on p "Advanced Mode : gcs parameter should appear even in the first request. If missi…" at bounding box center [433, 208] width 342 height 30
click at [516, 196] on p "Advanced Mode : gcs parameter should appear even in the first request. If missi…" at bounding box center [433, 208] width 342 height 30
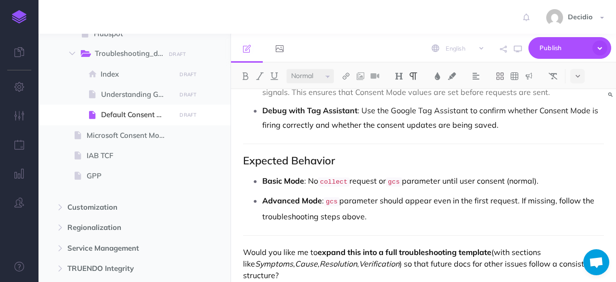
drag, startPoint x: 472, startPoint y: 213, endPoint x: 522, endPoint y: 199, distance: 52.1
click at [522, 199] on p "Advanced Mode : gcs parameter should appear even in the first request. If missi…" at bounding box center [433, 208] width 342 height 30
click at [468, 198] on p "Advanced Mode : gcs parameter should appear even in the first request. If missi…" at bounding box center [433, 208] width 342 height 30
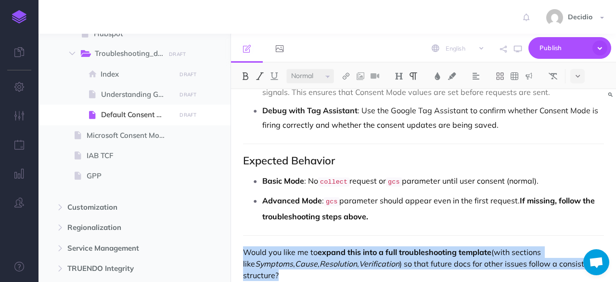
drag, startPoint x: 584, startPoint y: 256, endPoint x: 234, endPoint y: 244, distance: 350.3
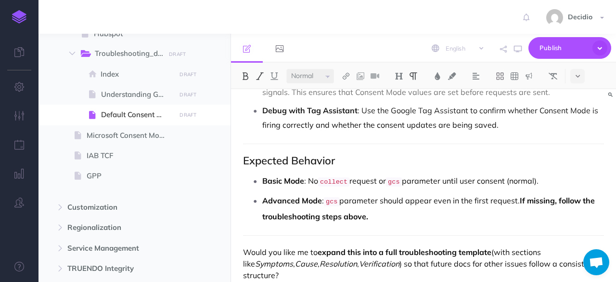
scroll to position [627, 0]
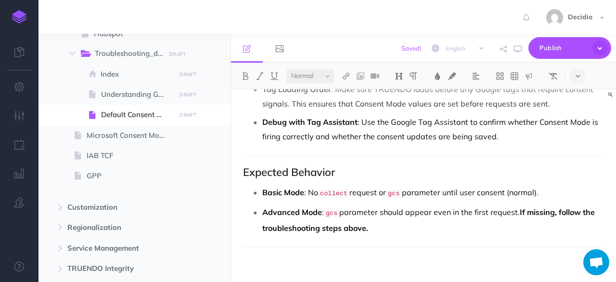
click at [396, 216] on p "Advanced Mode : gcs parameter should appear even in the first request. If missi…" at bounding box center [433, 220] width 342 height 30
click at [405, 209] on p "Advanced Mode : gcs parameter should appear even in the first request. If missi…" at bounding box center [433, 220] width 342 height 30
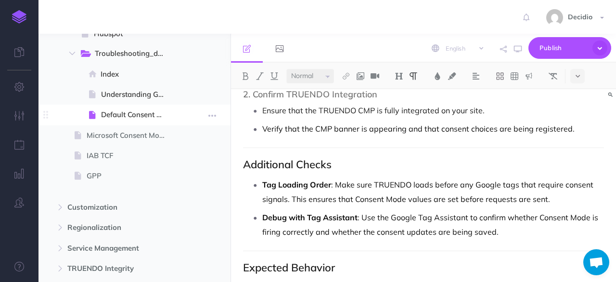
scroll to position [531, 0]
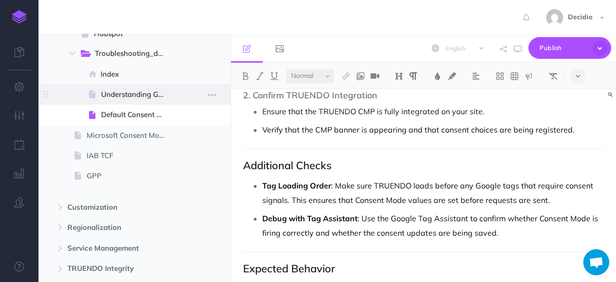
click at [147, 101] on span at bounding box center [135, 94] width 192 height 20
select select "null"
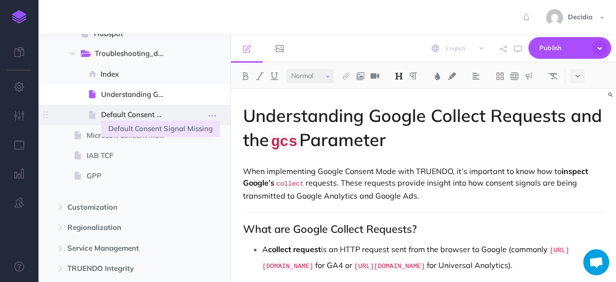
click at [132, 113] on span "Default Consent Signal Missing" at bounding box center [137, 115] width 72 height 12
select select "null"
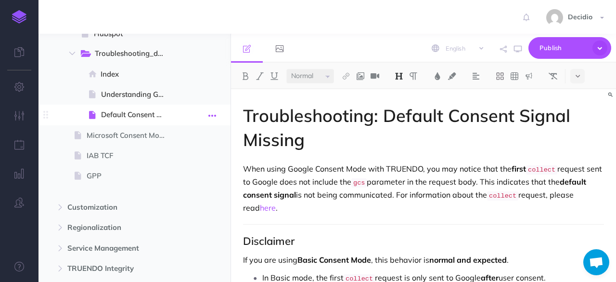
click at [212, 113] on icon "button" at bounding box center [213, 116] width 8 height 12
click at [167, 176] on link "Settings" at bounding box center [185, 180] width 72 height 16
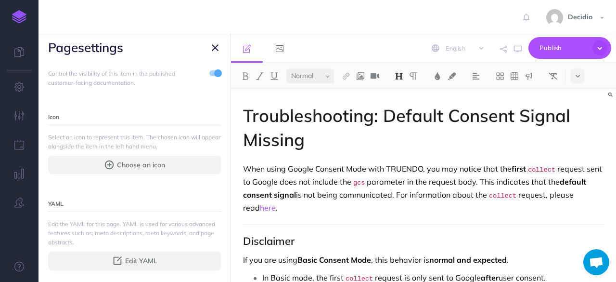
scroll to position [272, 0]
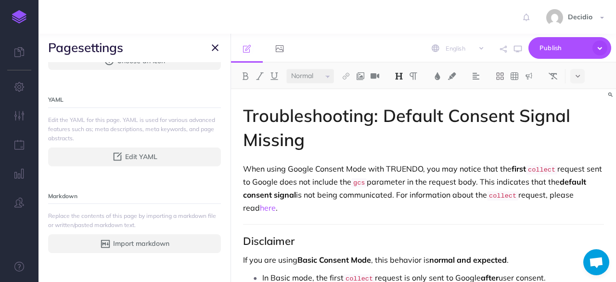
click at [214, 48] on icon "button" at bounding box center [215, 48] width 7 height 12
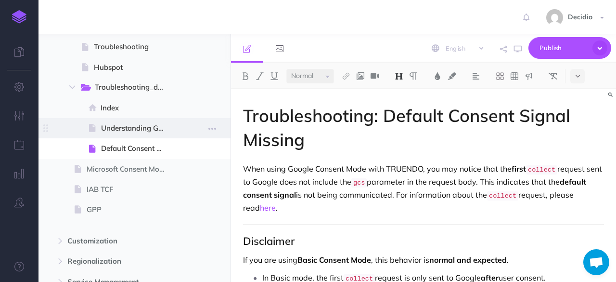
scroll to position [241, 0]
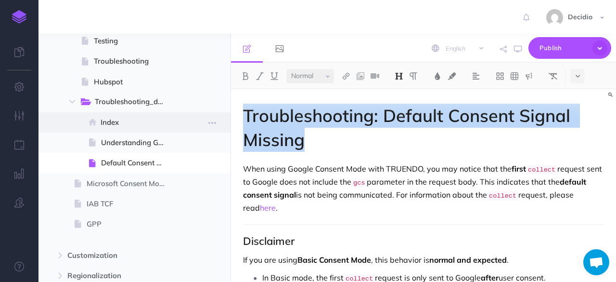
drag, startPoint x: 320, startPoint y: 146, endPoint x: 227, endPoint y: 117, distance: 97.5
click at [227, 117] on div "TRUENDO Collapse all Expand all Expand to root folders [URL][DOMAIN_NAME] Getti…" at bounding box center [328, 158] width 578 height 248
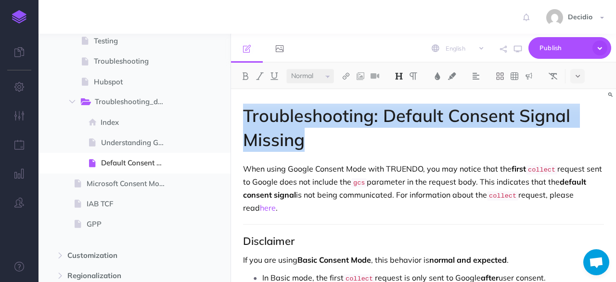
copy h1 "Troubleshooting: Default Consent Signal Missing"
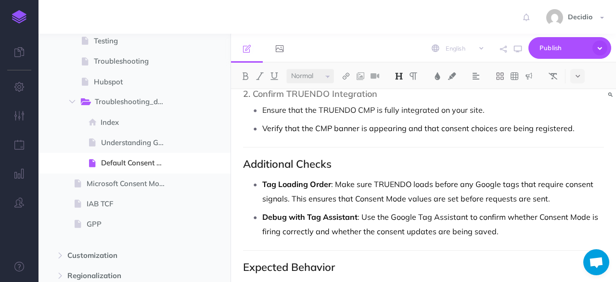
scroll to position [627, 0]
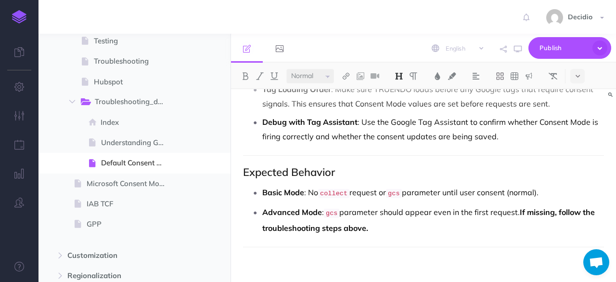
click at [431, 186] on p "Basic Mode : No collect request or gcs parameter until user consent (normal)." at bounding box center [433, 193] width 342 height 16
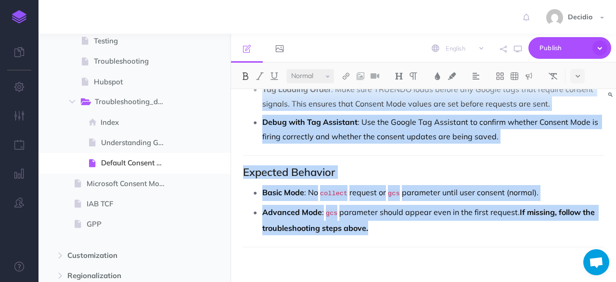
copy div "Loremipsumdolor: Sitamet Consect Adipis Elitsed Doei tempo Incidi Utlabor Etdo …"
click at [376, 171] on h2 "Expected Behavior" at bounding box center [423, 172] width 361 height 12
